Goal: Task Accomplishment & Management: Manage account settings

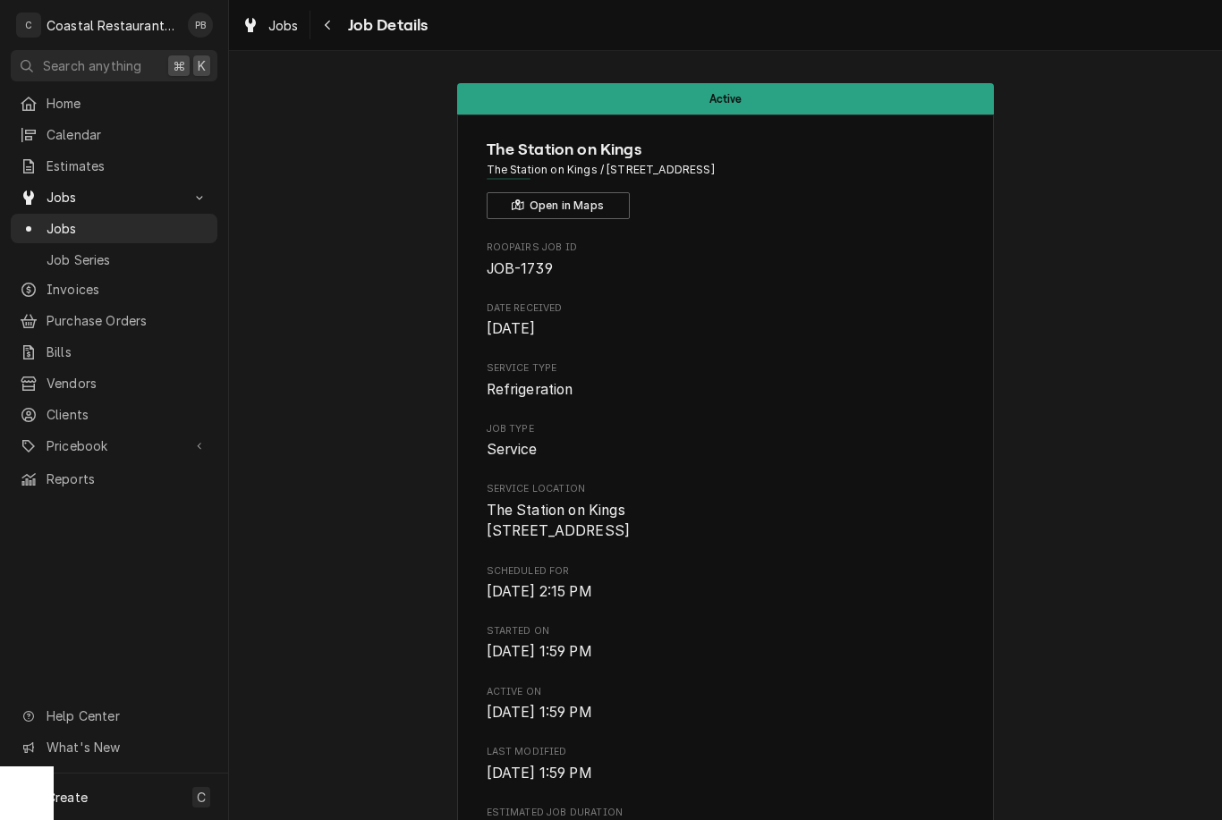
scroll to position [230, 0]
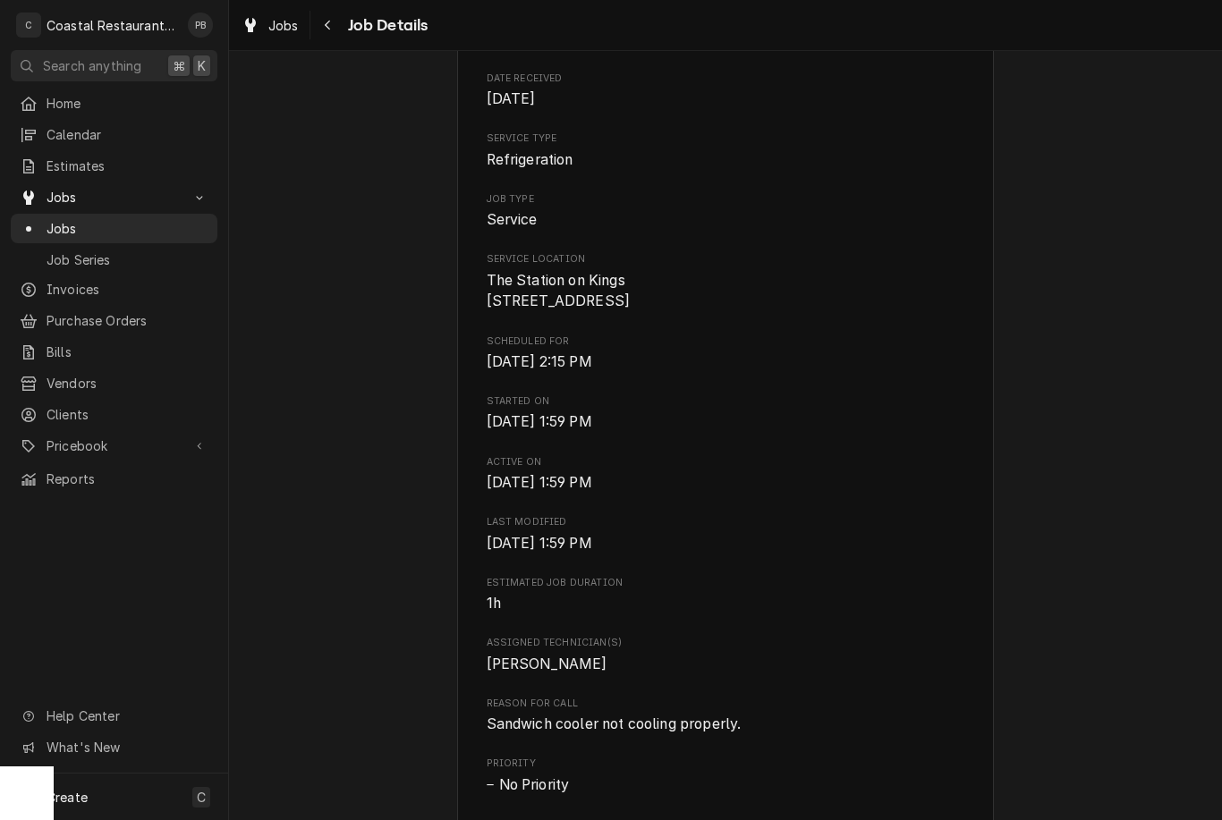
click at [81, 226] on span "Jobs" at bounding box center [128, 228] width 162 height 19
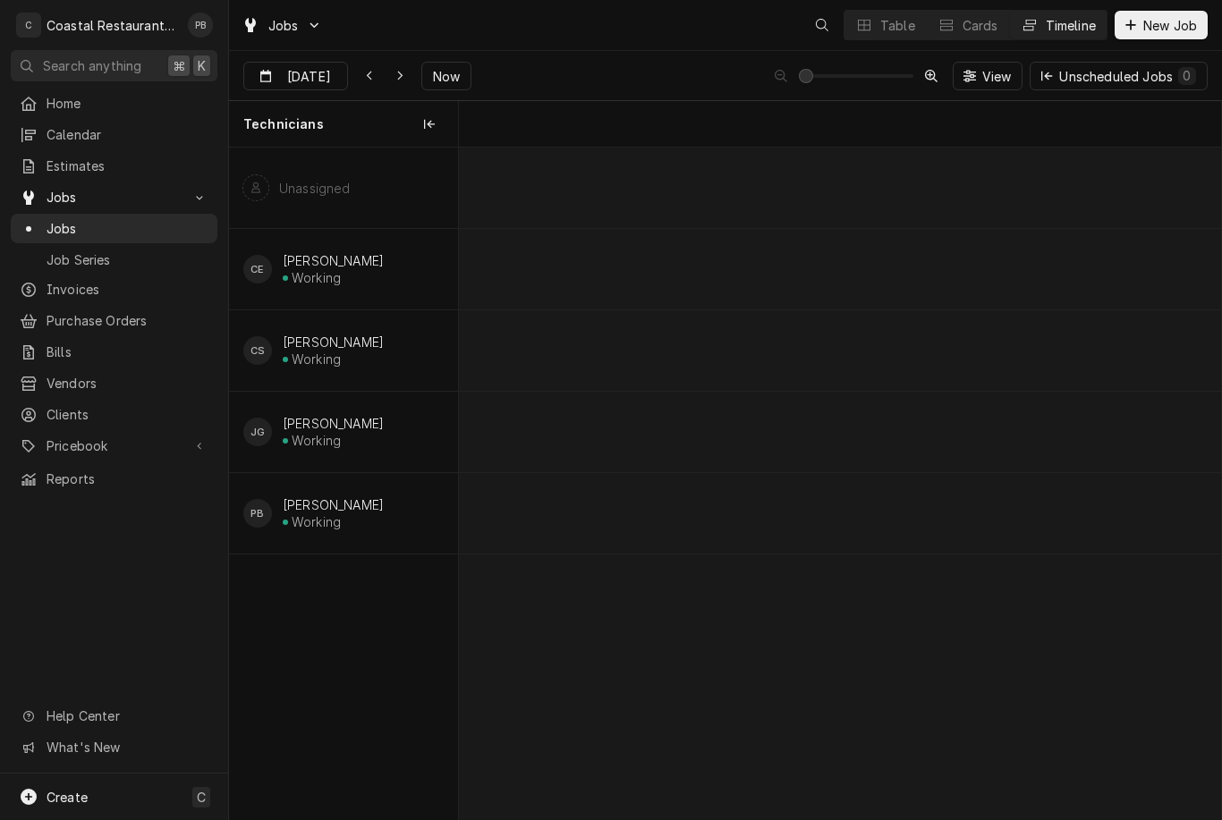
scroll to position [0, 9784]
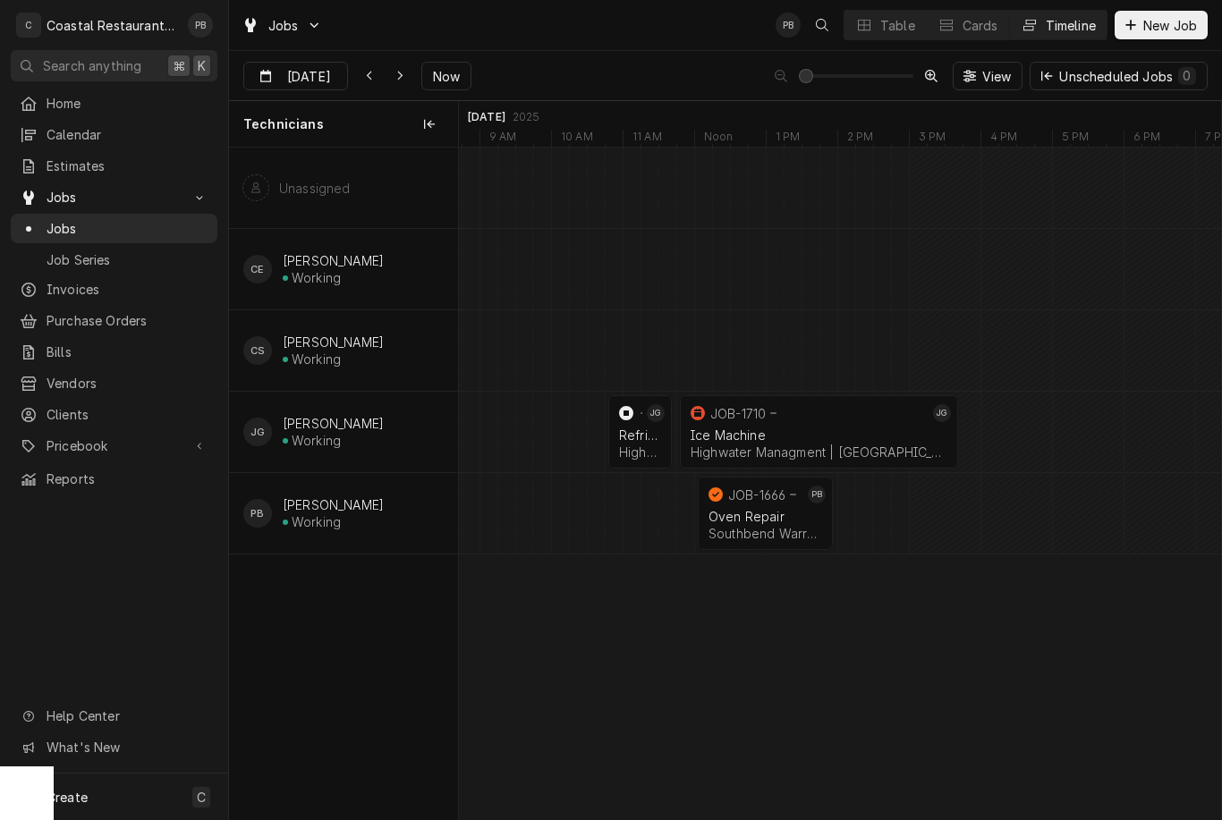
click at [446, 79] on span "Now" at bounding box center [446, 76] width 34 height 19
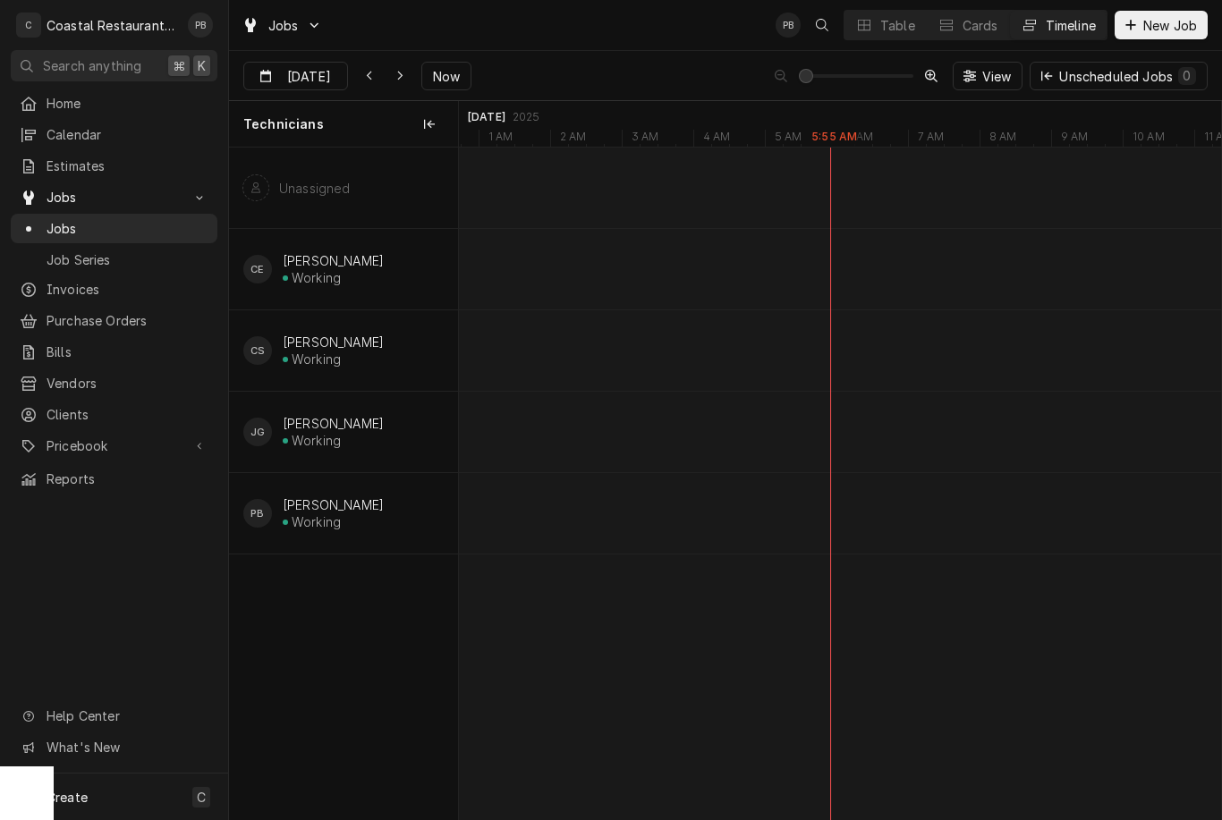
type input "Oct 9"
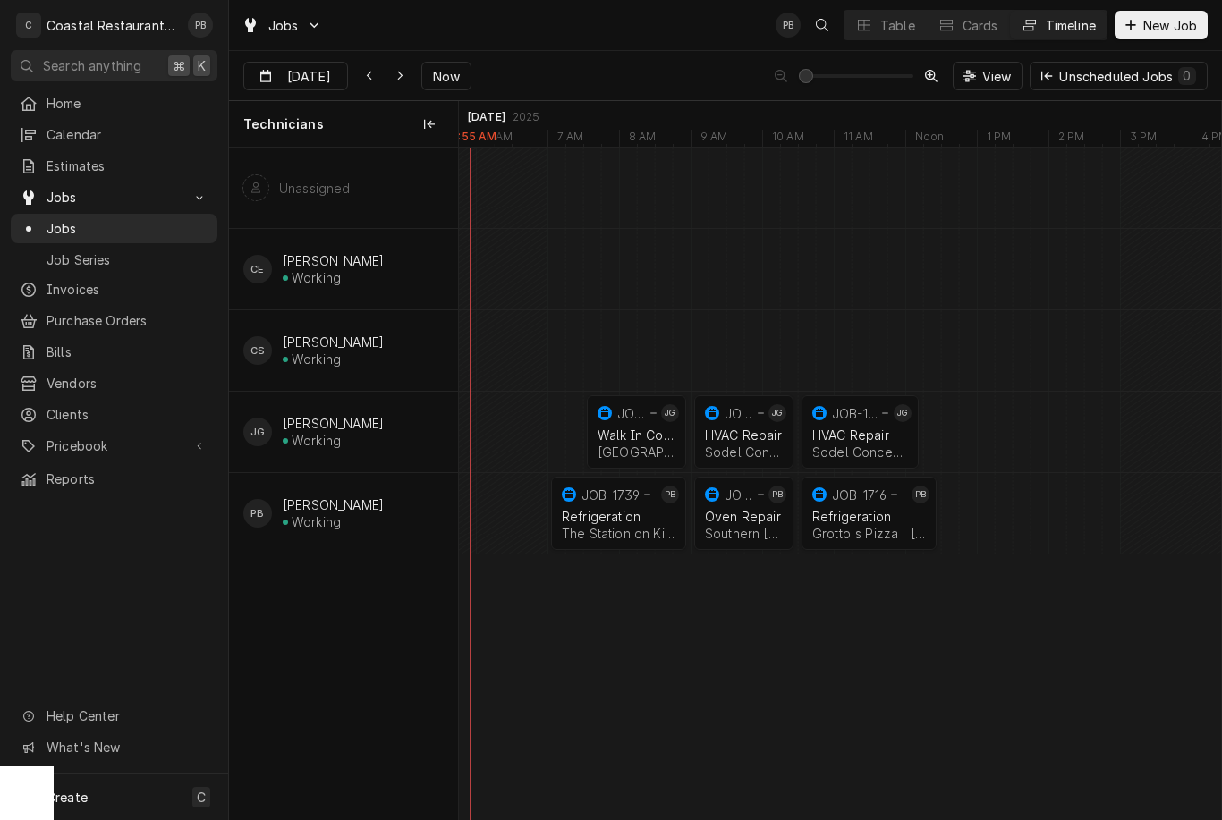
scroll to position [0, 0]
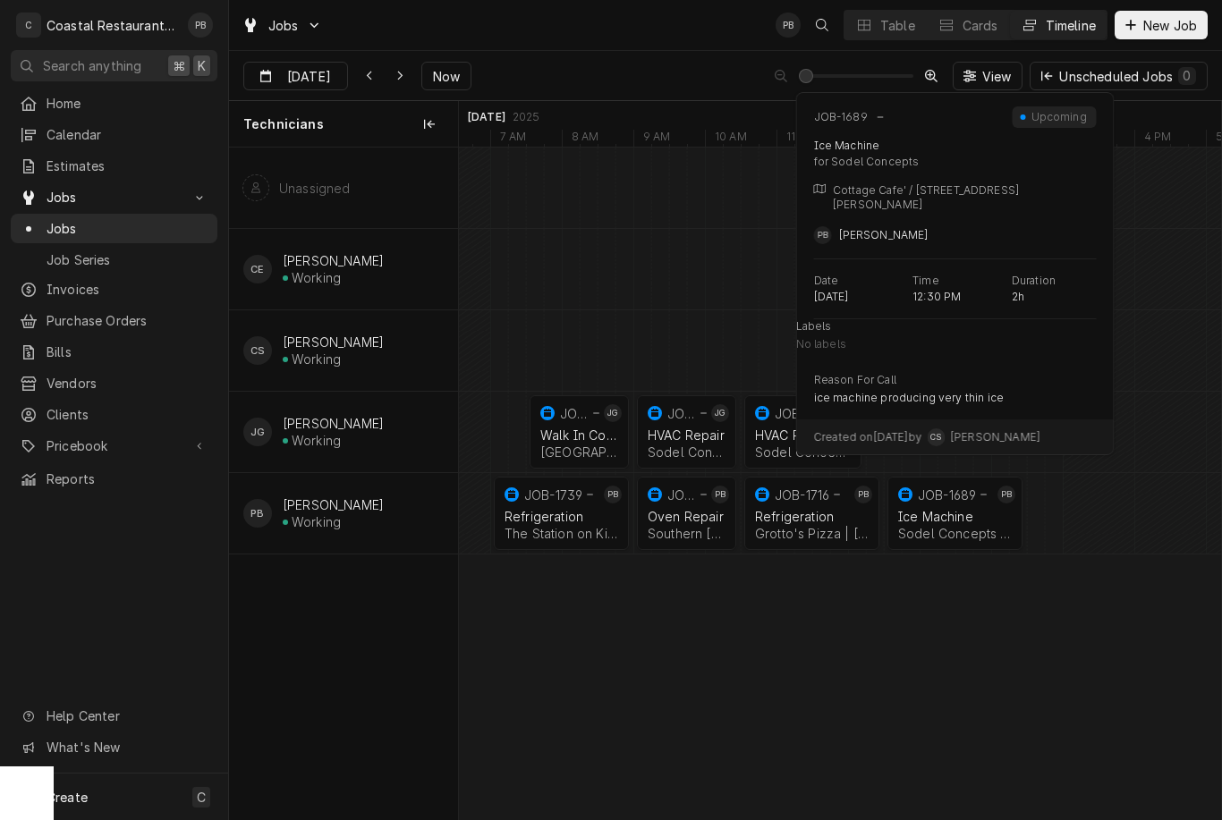
click at [960, 515] on div "Ice Machine" at bounding box center [955, 516] width 114 height 15
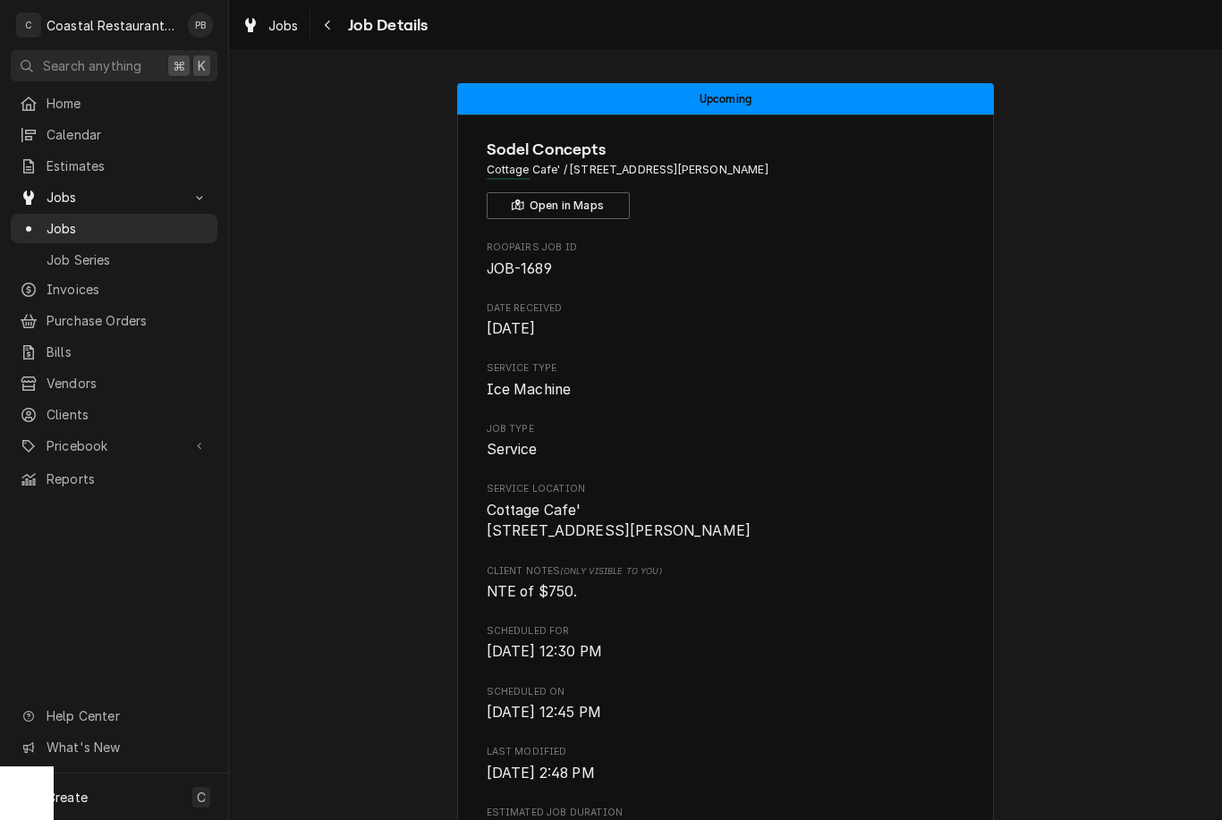
click at [320, 24] on div "Navigate back" at bounding box center [328, 25] width 18 height 18
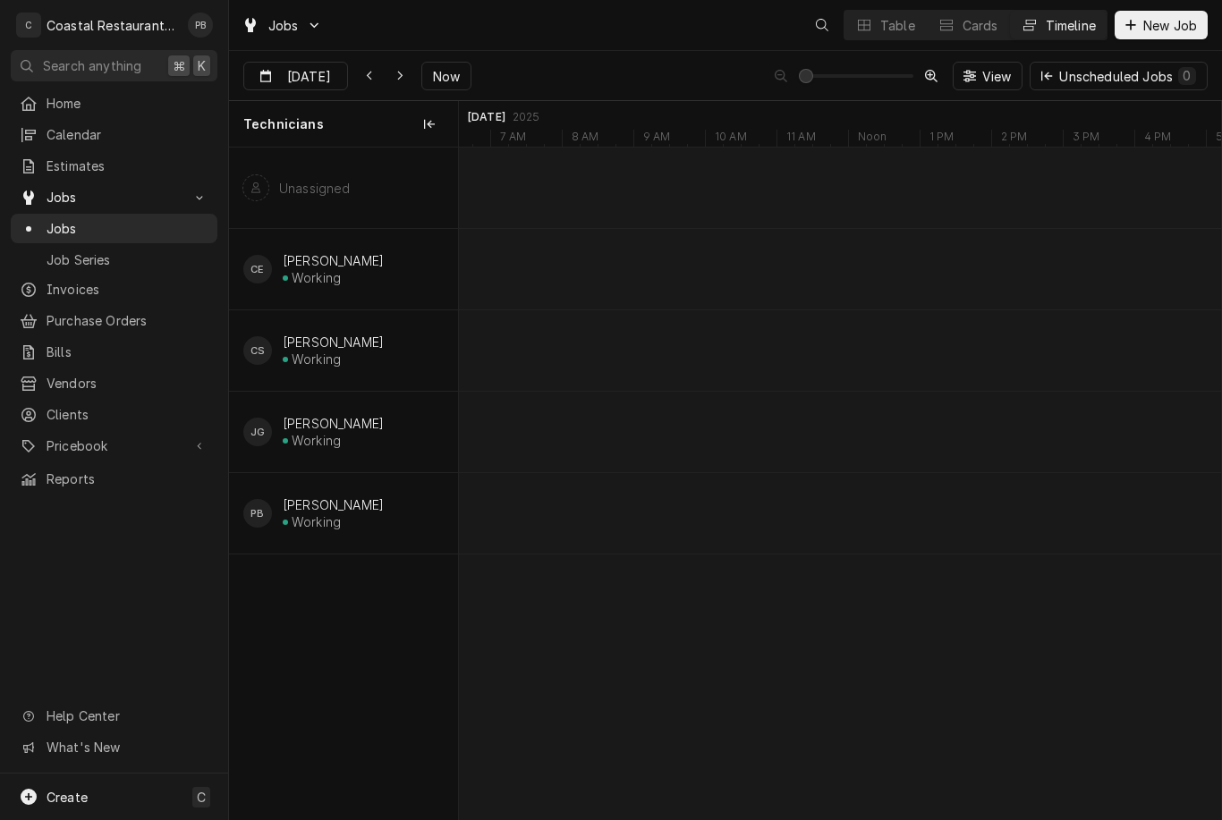
scroll to position [0, 15087]
